Goal: Information Seeking & Learning: Learn about a topic

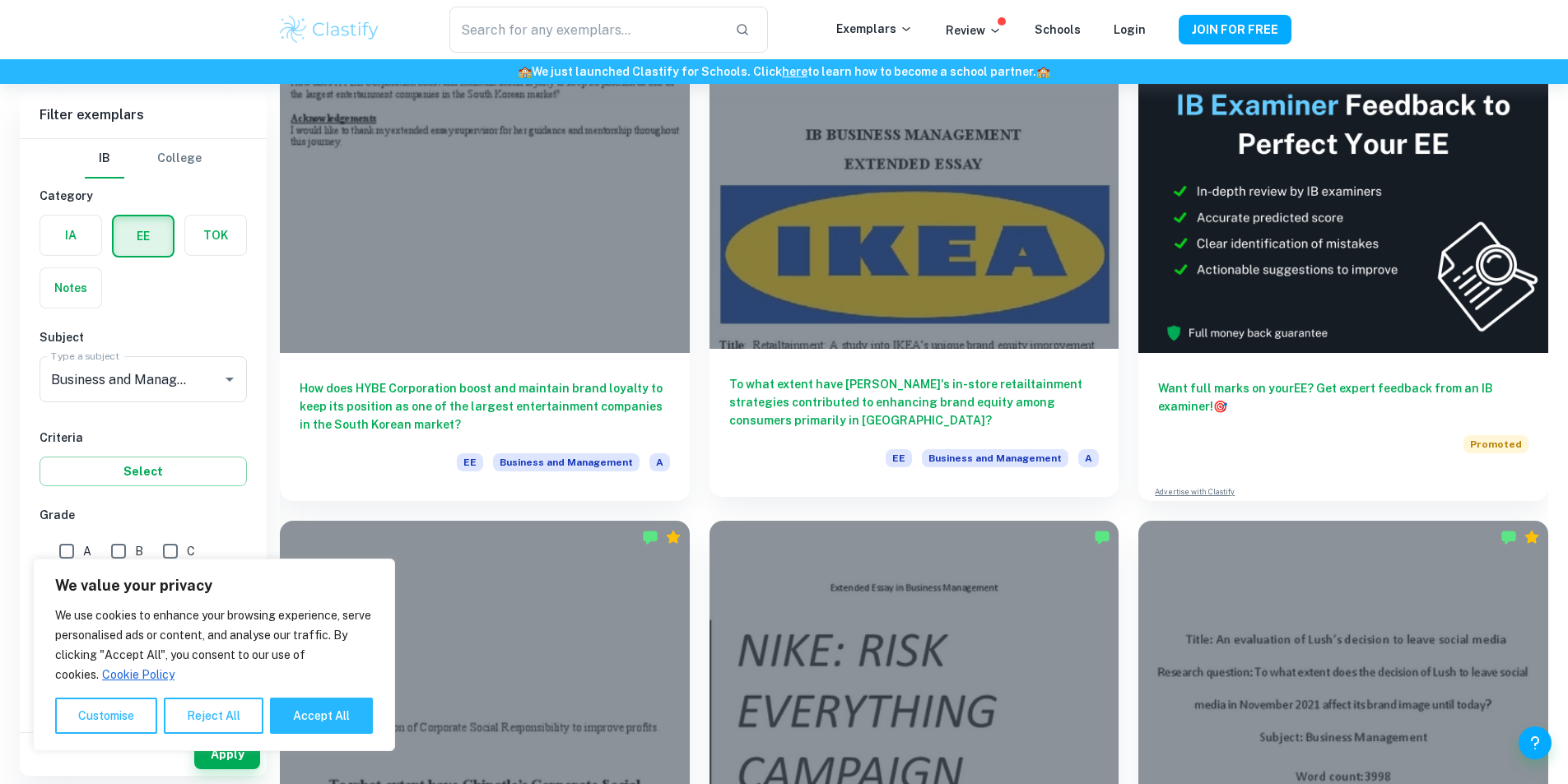
scroll to position [164, 0]
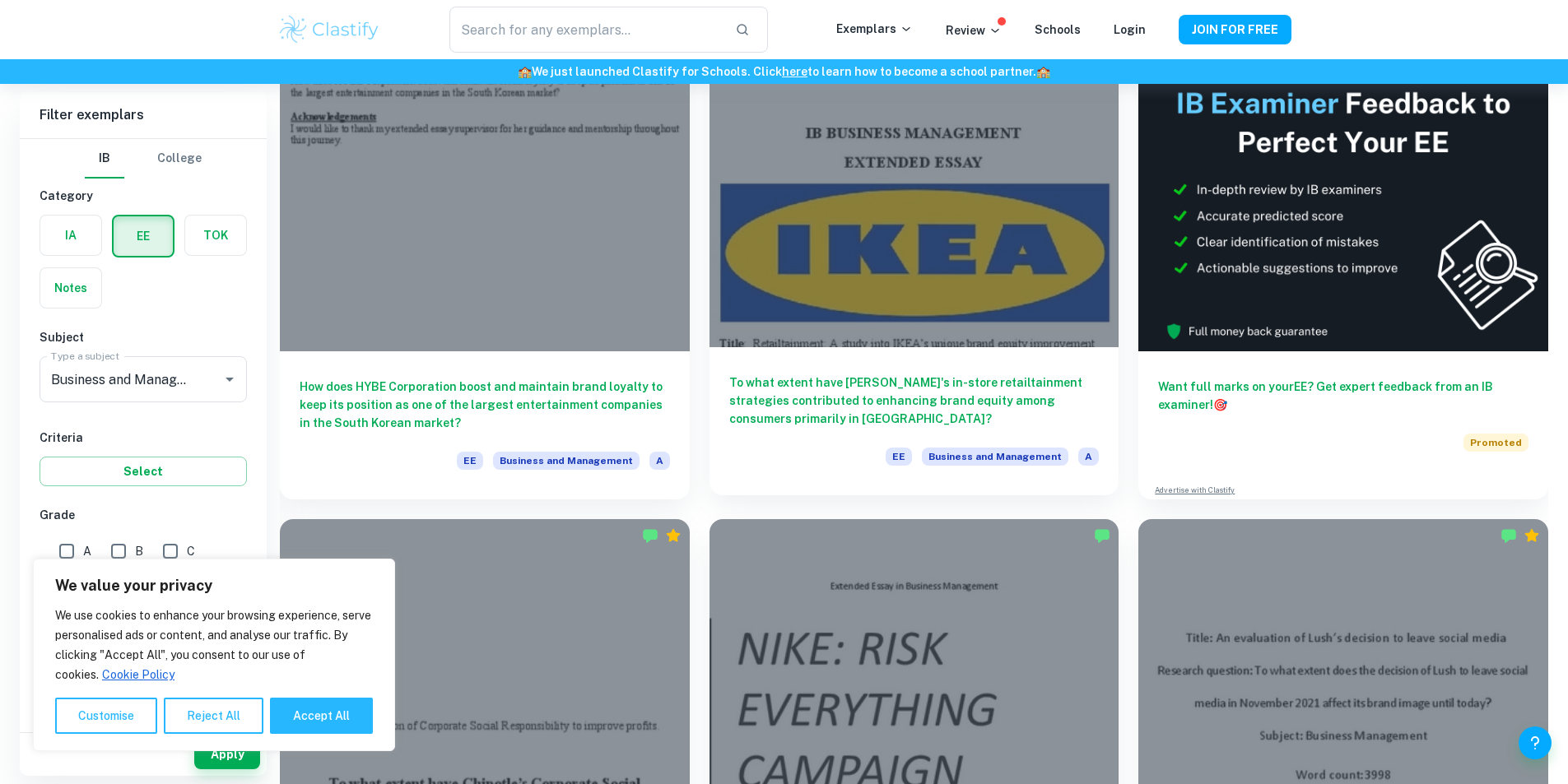
click at [748, 204] on div at bounding box center [914, 194] width 410 height 306
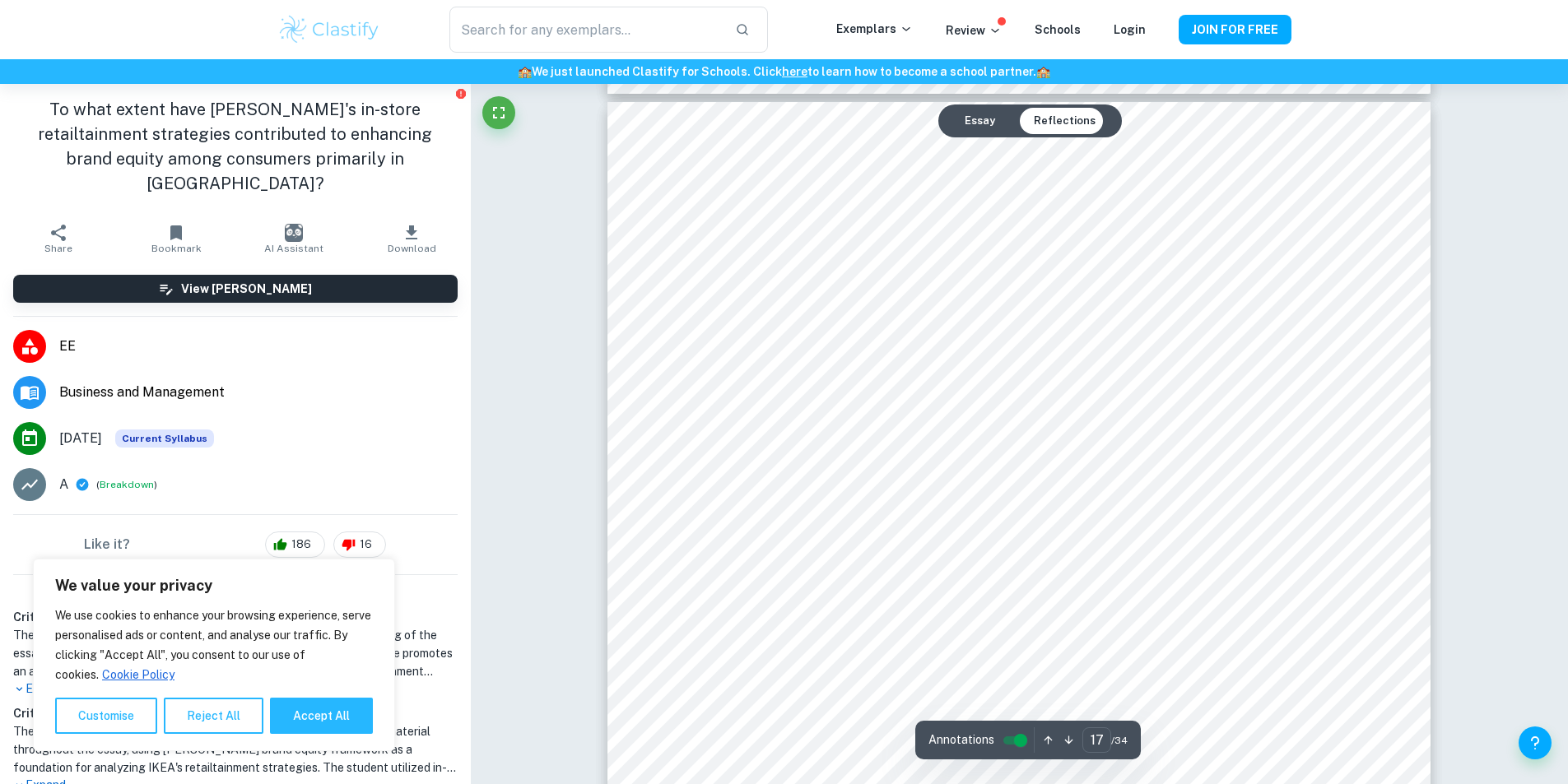
scroll to position [19079, 0]
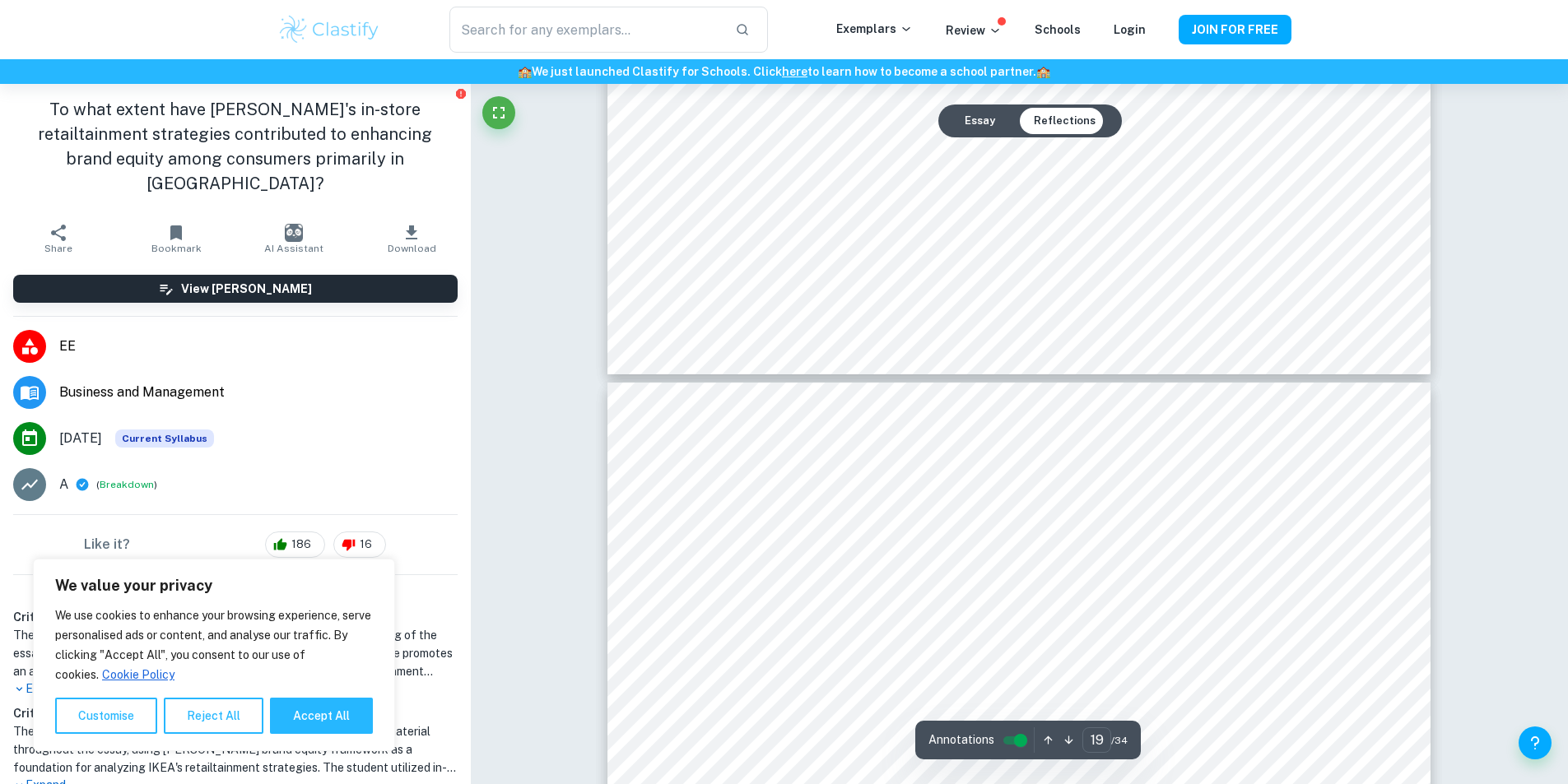
type input "20"
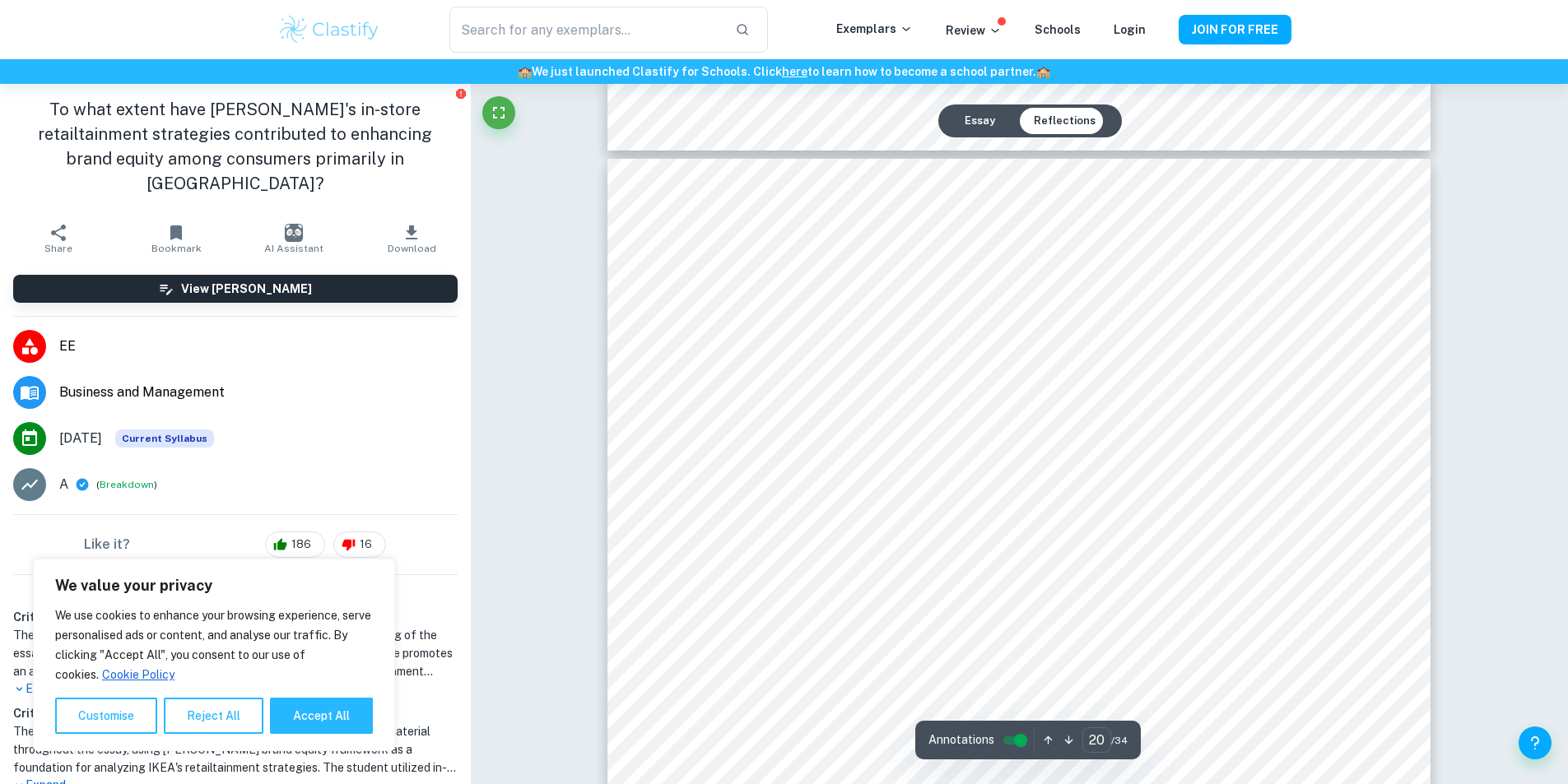
scroll to position [22945, 0]
click at [69, 336] on span "EE" at bounding box center [258, 346] width 399 height 20
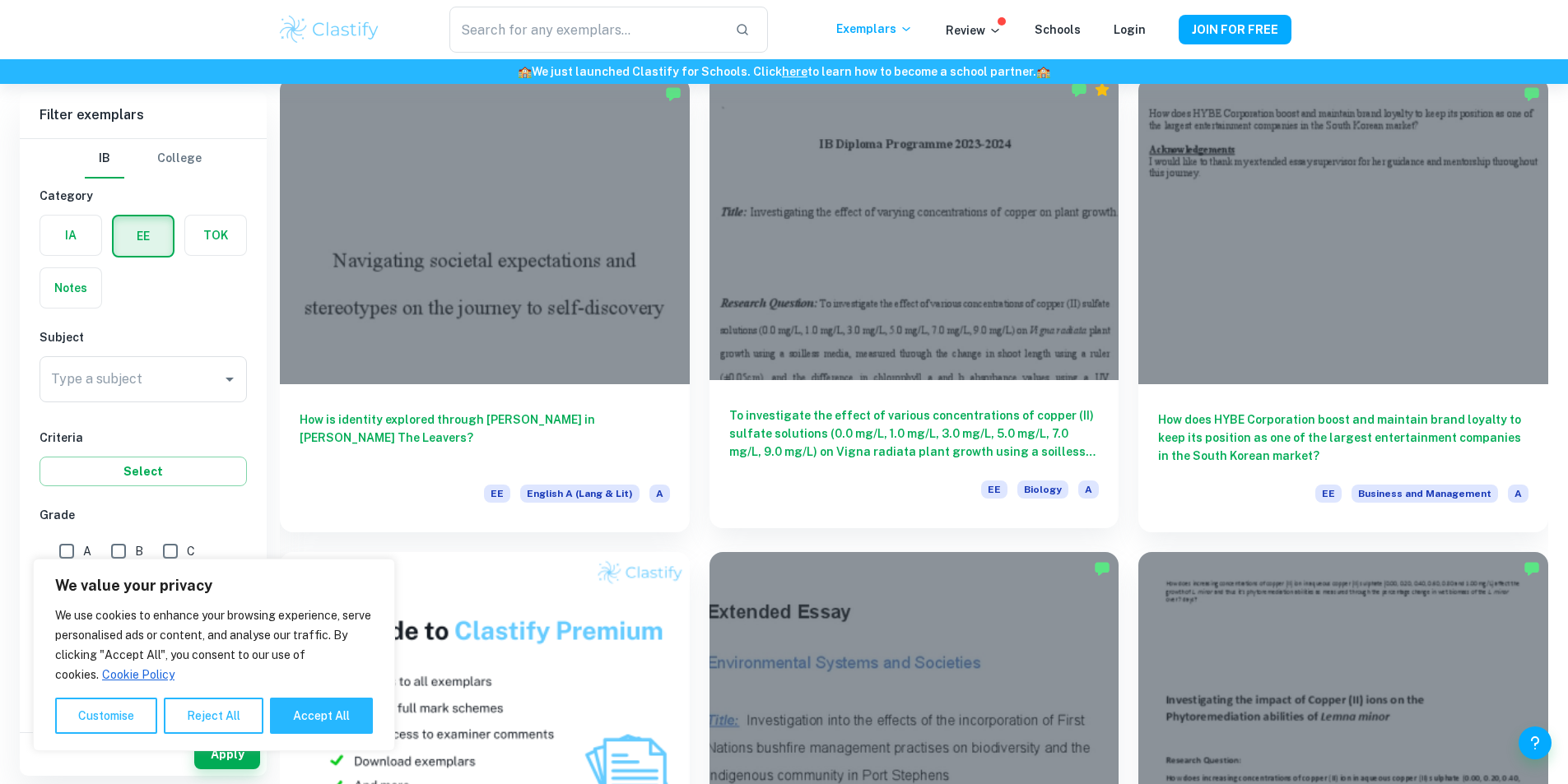
scroll to position [823, 0]
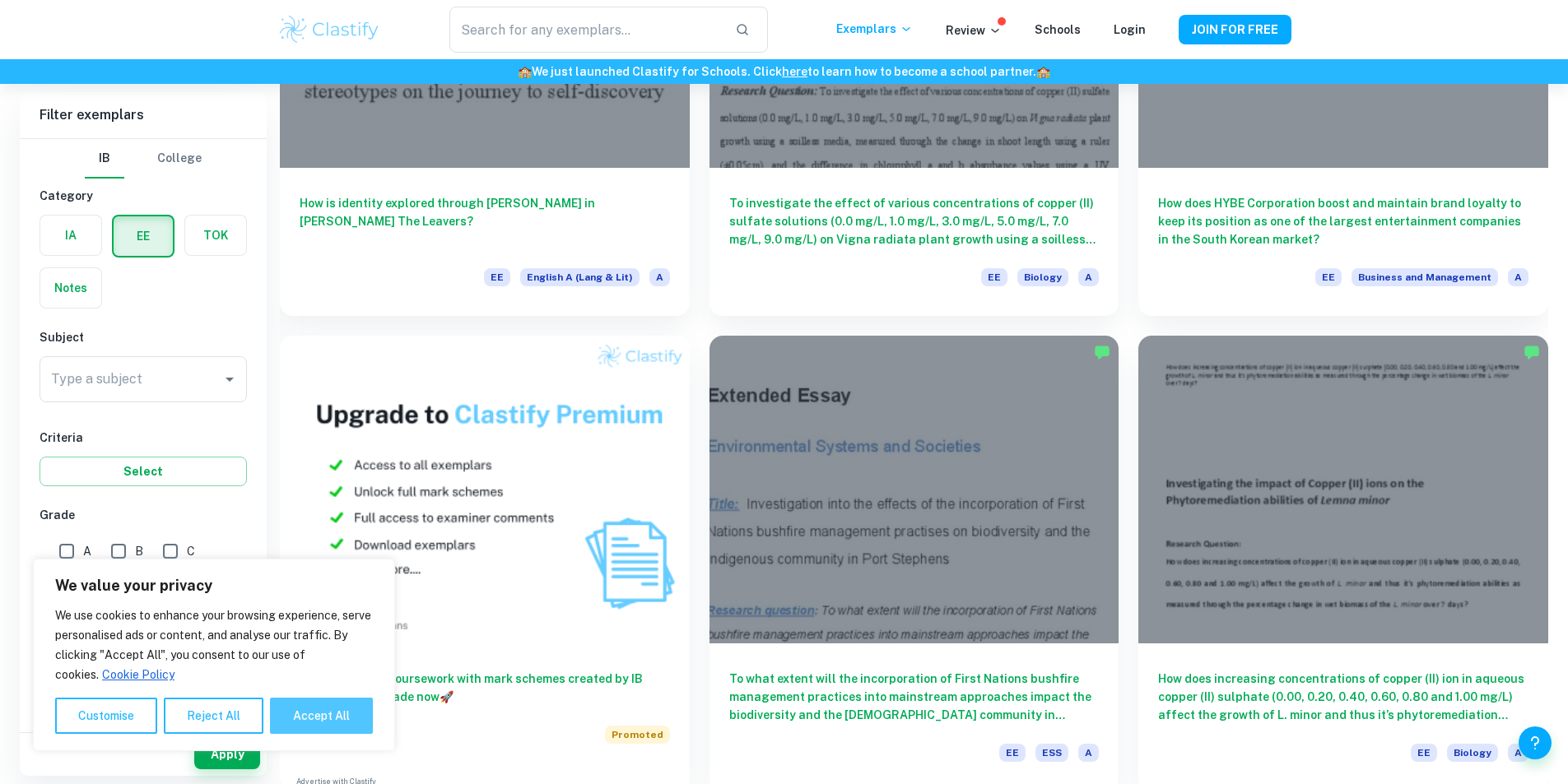
click at [347, 716] on button "Accept All" at bounding box center [322, 715] width 103 height 37
checkbox input "true"
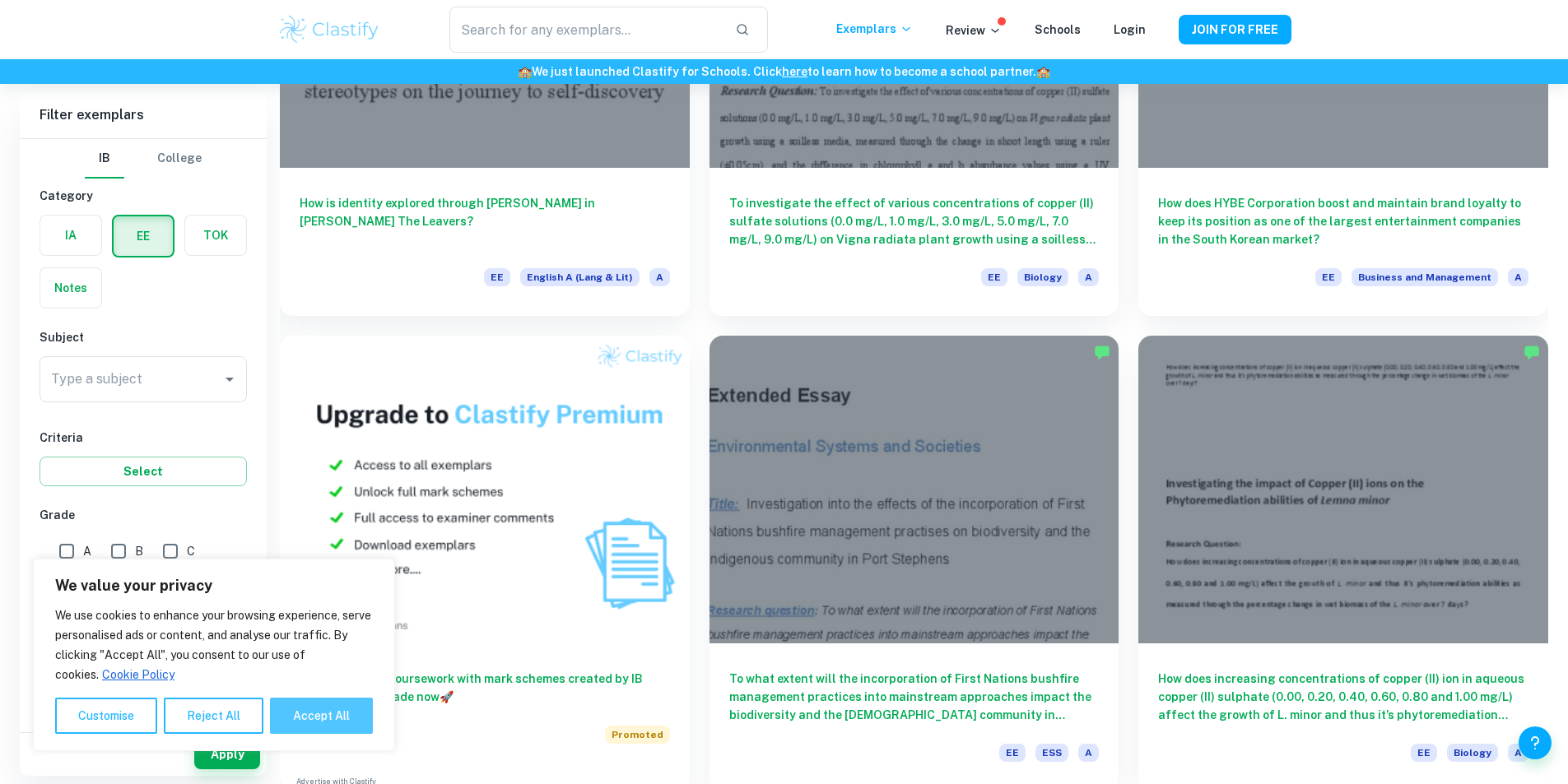
checkbox input "true"
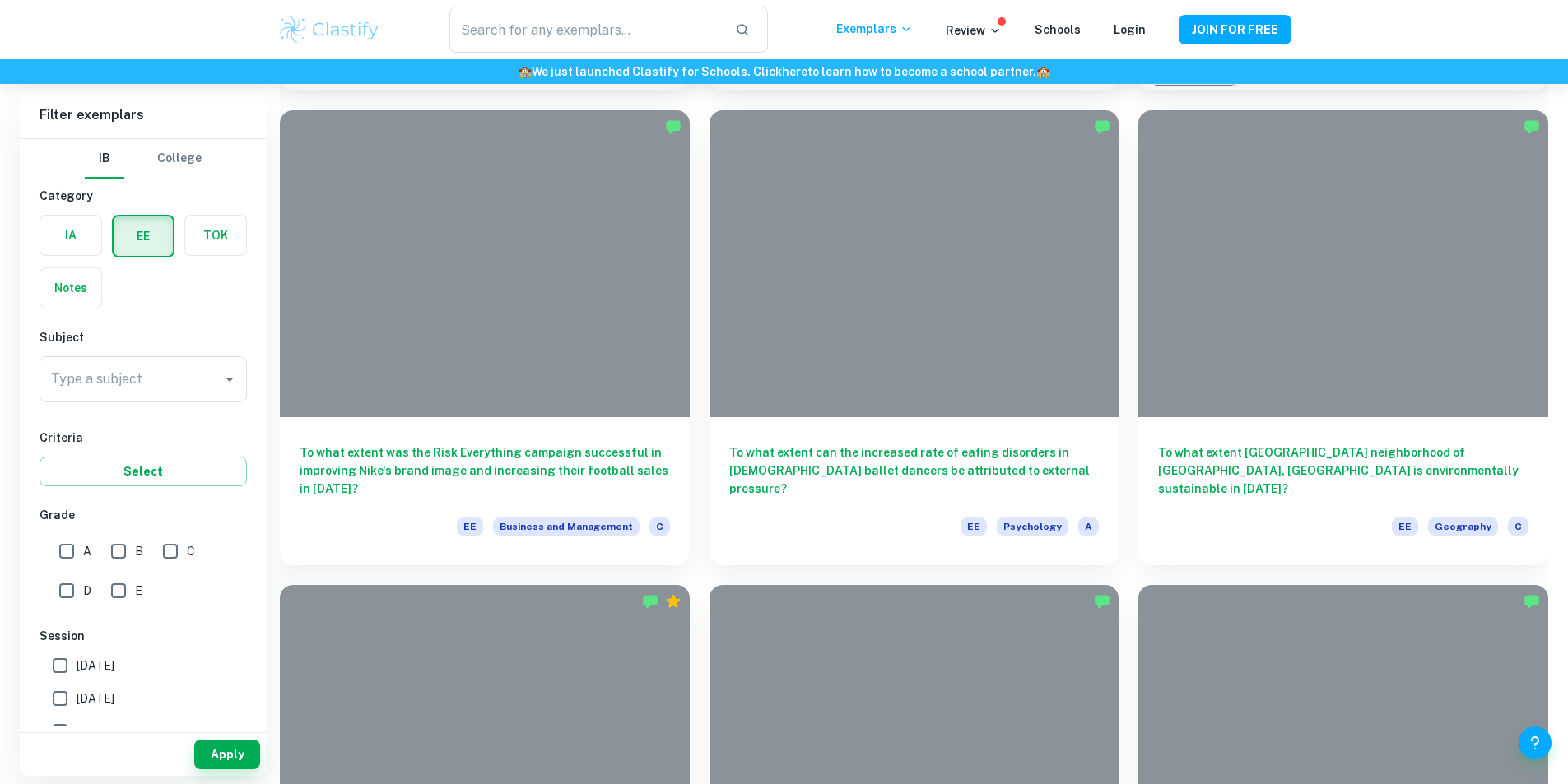
scroll to position [6250, 0]
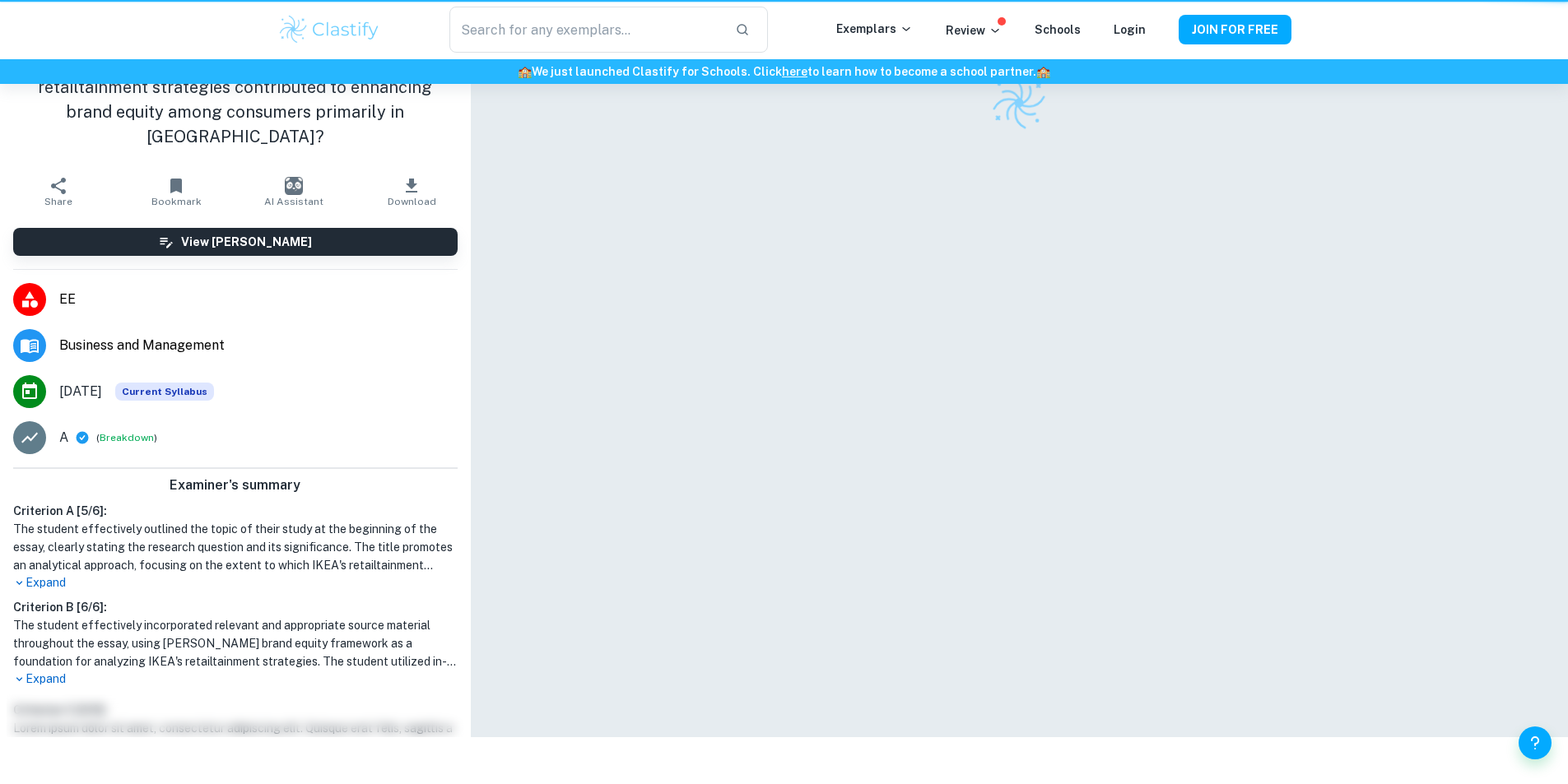
scroll to position [84, 0]
